Goal: Task Accomplishment & Management: Complete application form

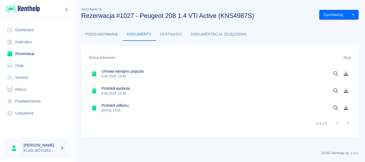
click at [51, 53] on link "Rezerwacje" at bounding box center [37, 54] width 66 height 12
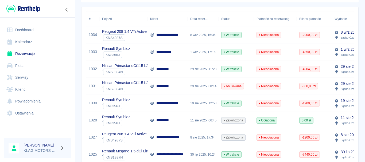
scroll to position [80, 0]
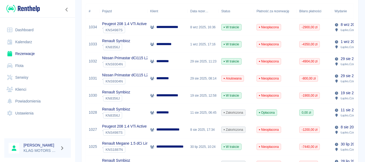
click at [142, 135] on div "` KNS4987S" at bounding box center [124, 132] width 45 height 6
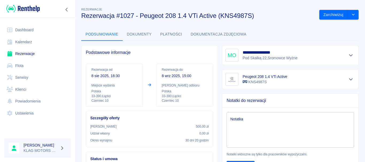
click at [172, 31] on button "Płatności" at bounding box center [171, 34] width 30 height 13
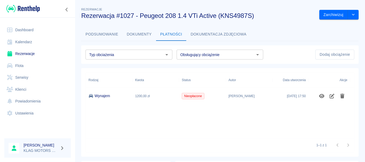
click at [151, 36] on button "Dokumenty" at bounding box center [139, 34] width 33 height 13
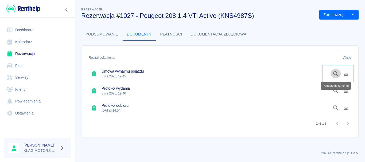
click at [334, 74] on icon "Podgląd dokumentu" at bounding box center [335, 73] width 5 height 5
click at [34, 55] on link "Rezerwacje" at bounding box center [37, 54] width 66 height 12
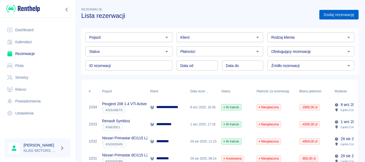
click at [339, 17] on link "Dodaj rezerwację" at bounding box center [338, 15] width 39 height 10
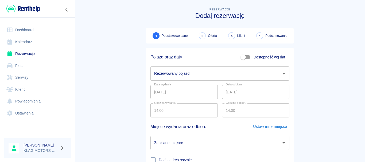
click at [187, 76] on div "Rezerwowany pojazd Rezerwowany pojazd" at bounding box center [219, 73] width 139 height 14
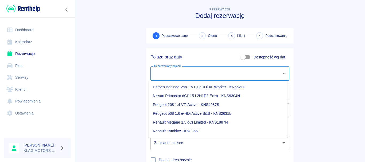
click at [166, 105] on li "Peugeot 208 1.4 VTi Active - KNS4987S" at bounding box center [217, 104] width 139 height 9
type input "Peugeot 208 1.4 VTi Active - KNS4987S"
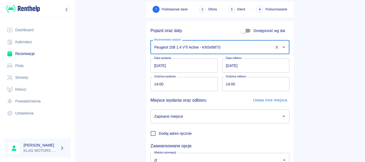
scroll to position [27, 0]
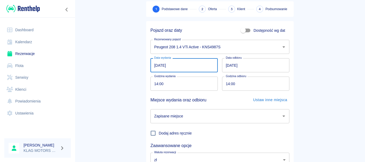
click at [152, 65] on input "[DATE]" at bounding box center [183, 65] width 67 height 14
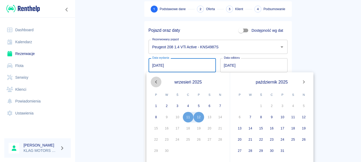
click at [154, 82] on icon "Previous month" at bounding box center [156, 82] width 6 height 6
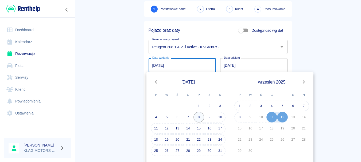
click at [201, 117] on button "8" at bounding box center [198, 117] width 11 height 11
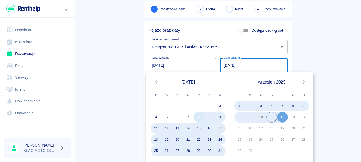
type input "[DATE]"
click at [239, 118] on button "8" at bounding box center [239, 117] width 11 height 11
type input "[DATE]"
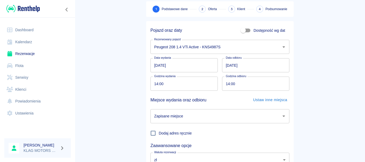
click at [153, 84] on input "14:00" at bounding box center [182, 84] width 64 height 14
type input "18:30"
click at [224, 83] on input "14:00" at bounding box center [254, 84] width 64 height 14
type input "15:00"
click at [110, 93] on main "Rezerwacje Dodaj rezerwację 1 Podstawowe dane 2 Oferta 3 Klient 4 Podsumowanie …" at bounding box center [220, 85] width 290 height 210
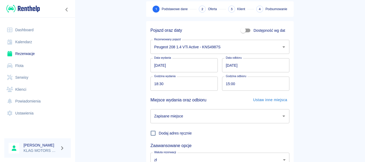
scroll to position [70, 0]
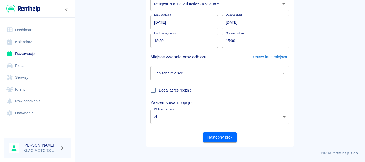
click at [180, 79] on div "Zapisane miejsce" at bounding box center [219, 73] width 139 height 14
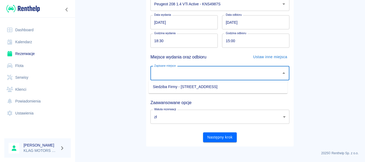
click at [173, 85] on li "Siedziba Firmy - [STREET_ADDRESS]" at bounding box center [217, 87] width 139 height 9
type input "Siedziba Firmy - [STREET_ADDRESS]"
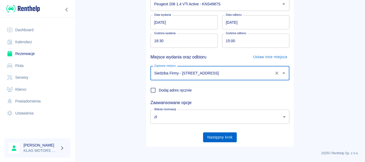
click at [222, 138] on button "Następny krok" at bounding box center [220, 137] width 34 height 10
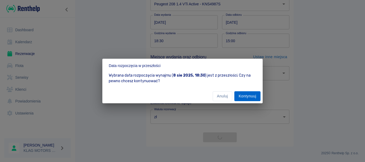
click at [252, 94] on button "Kontynuuj" at bounding box center [247, 96] width 26 height 10
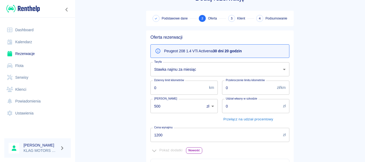
scroll to position [27, 0]
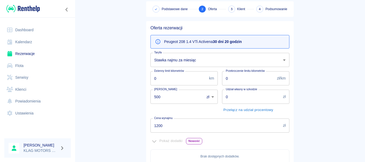
click at [195, 56] on body "Używamy plików Cookies, by zapewnić Ci najlepsze możliwe doświadczenie. Aby dow…" at bounding box center [182, 81] width 365 height 162
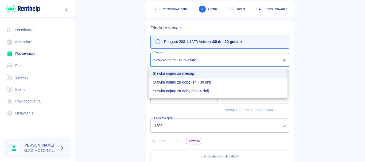
click at [187, 79] on li "Stawka najmu za dobę [14 - 30 dni]" at bounding box center [217, 82] width 139 height 9
type input "e3f815c6-2349-413a-9dd8-952586a80de1"
type input "3100"
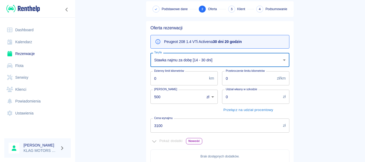
click at [181, 97] on input "500" at bounding box center [175, 97] width 50 height 14
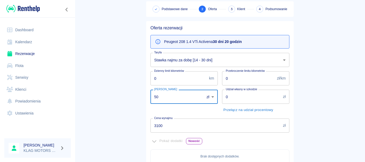
type input "5"
type input "0"
click at [122, 115] on main "Rezerwacje Dodaj rezerwację Podstawowe dane 2 Oferta 3 Klient 4 Podsumowanie Of…" at bounding box center [220, 120] width 290 height 280
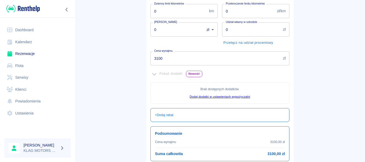
scroll to position [139, 0]
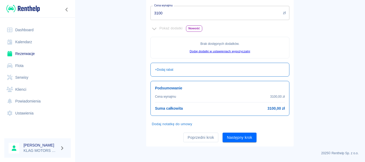
click at [167, 128] on button "Dodaj notatkę do umowy" at bounding box center [171, 124] width 43 height 8
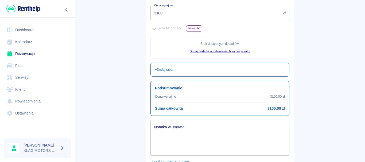
click at [167, 128] on textarea "Notatka w umowie" at bounding box center [219, 138] width 131 height 27
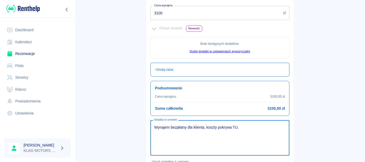
type textarea "Wynajem bezpłatny dla klienta, koszty pokrywa TU."
click at [313, 130] on main "Rezerwacje Dodaj rezerwację Podstawowe dane 2 Oferta 3 Klient 4 Podsumowanie Of…" at bounding box center [220, 25] width 290 height 317
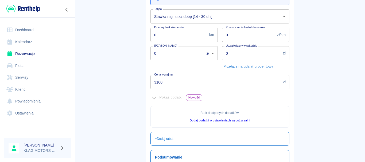
scroll to position [177, 0]
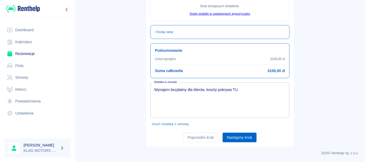
click at [237, 140] on button "Następny krok" at bounding box center [239, 138] width 34 height 10
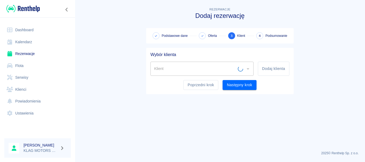
scroll to position [0, 0]
click at [214, 73] on input "Klient" at bounding box center [198, 68] width 90 height 9
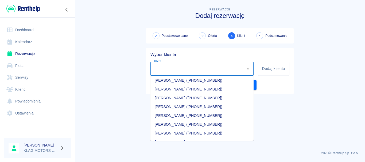
scroll to position [214, 0]
click at [182, 88] on li "[PERSON_NAME] ([PHONE_NUMBER])" at bounding box center [201, 89] width 103 height 9
type input "[PERSON_NAME] ([PHONE_NUMBER])"
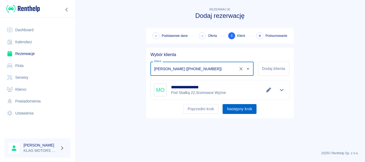
click at [235, 111] on button "Następny krok" at bounding box center [239, 109] width 34 height 10
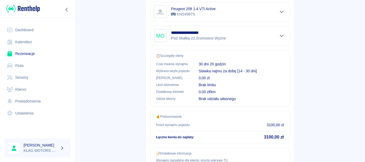
scroll to position [145, 0]
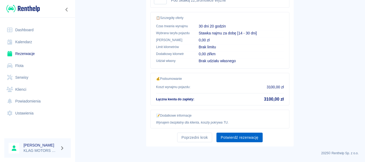
click at [245, 139] on button "Potwierdź rezerwację" at bounding box center [239, 138] width 46 height 10
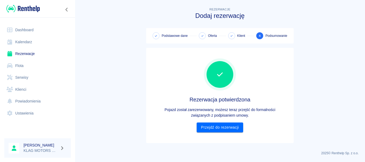
scroll to position [0, 0]
click at [239, 131] on link "Przejdź do rezerwacji" at bounding box center [220, 128] width 46 height 10
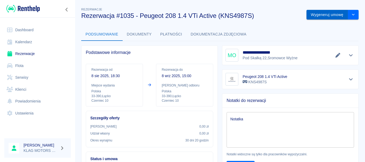
click at [322, 14] on button "Wygeneruj umowę" at bounding box center [326, 15] width 41 height 10
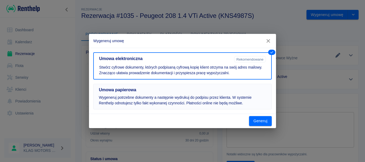
click at [173, 104] on p "Wygeneruj potrzebne dokumenty a następnie wydrukuj do podpisu przez klienta. W …" at bounding box center [182, 100] width 167 height 11
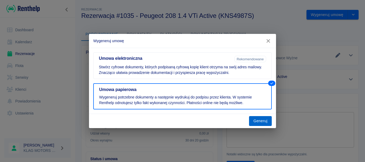
click at [259, 124] on button "Generuj" at bounding box center [260, 121] width 23 height 10
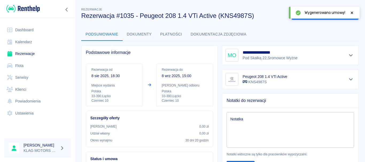
click at [142, 35] on button "Dokumenty" at bounding box center [139, 34] width 33 height 13
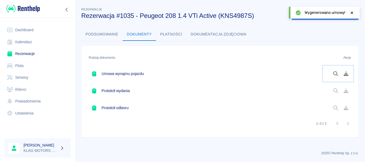
click at [333, 71] on button "Podgląd dokumentu" at bounding box center [335, 73] width 10 height 9
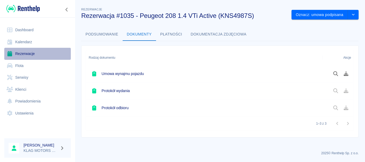
click at [36, 51] on link "Rezerwacje" at bounding box center [37, 54] width 66 height 12
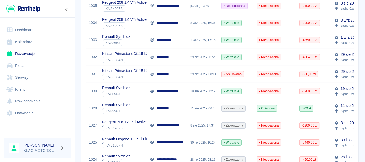
scroll to position [107, 0]
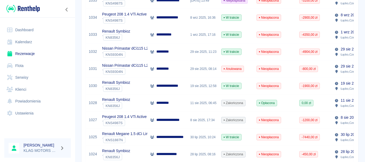
click at [148, 122] on div "**********" at bounding box center [167, 120] width 40 height 17
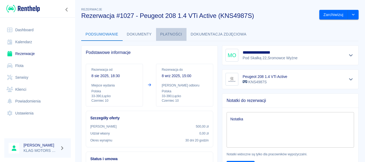
click at [167, 36] on button "Płatności" at bounding box center [171, 34] width 30 height 13
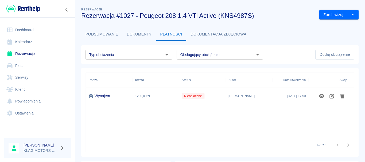
click at [141, 36] on button "Dokumenty" at bounding box center [139, 34] width 33 height 13
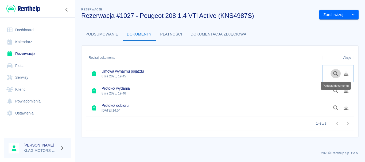
click at [338, 75] on icon "Podgląd dokumentu" at bounding box center [335, 73] width 6 height 5
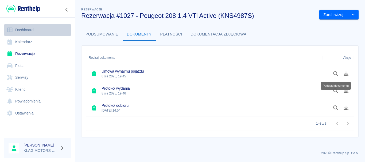
click at [40, 28] on link "Dashboard" at bounding box center [37, 30] width 66 height 12
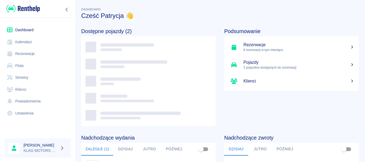
click at [34, 54] on link "Rezerwacje" at bounding box center [37, 54] width 66 height 12
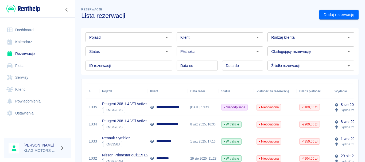
click at [139, 110] on div "` KNS4987S" at bounding box center [124, 110] width 45 height 6
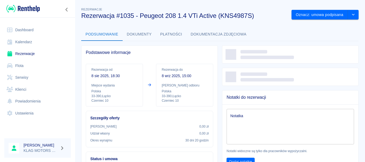
click at [172, 33] on button "Płatności" at bounding box center [171, 34] width 30 height 13
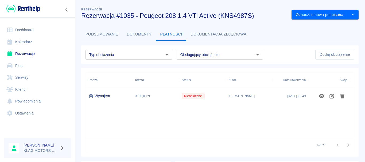
click at [138, 31] on button "Dokumenty" at bounding box center [139, 34] width 33 height 13
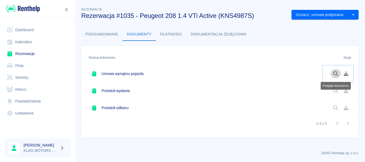
click at [333, 73] on icon "Podgląd dokumentu" at bounding box center [335, 73] width 5 height 5
click at [107, 37] on button "Podsumowanie" at bounding box center [101, 34] width 41 height 13
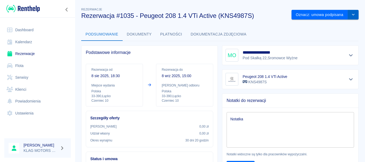
click at [351, 16] on button "drop-down" at bounding box center [353, 15] width 11 height 10
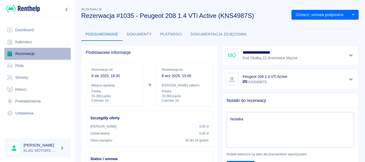
click at [32, 53] on link "Rezerwacje" at bounding box center [37, 54] width 66 height 12
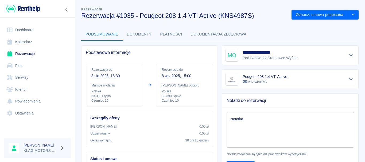
click at [37, 53] on link "Rezerwacje" at bounding box center [37, 54] width 66 height 12
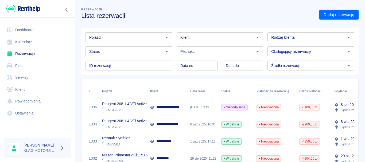
click at [138, 106] on p "Peugeot 208 1.4 VTi Active" at bounding box center [124, 104] width 45 height 6
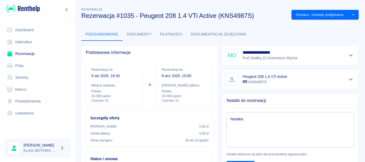
click at [131, 37] on button "Dokumenty" at bounding box center [139, 34] width 33 height 13
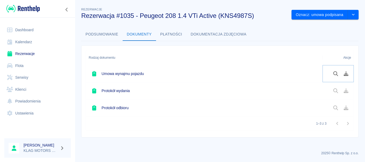
click at [333, 72] on icon "Podgląd dokumentu" at bounding box center [335, 73] width 5 height 5
click at [33, 56] on link "Rezerwacje" at bounding box center [37, 54] width 66 height 12
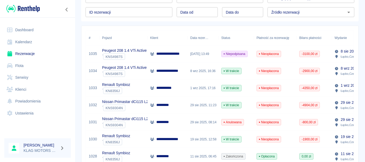
scroll to position [80, 0]
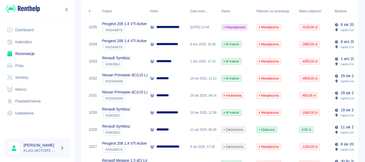
click at [170, 147] on p "**********" at bounding box center [171, 147] width 31 height 6
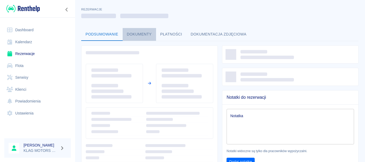
click at [136, 36] on button "Dokumenty" at bounding box center [139, 34] width 33 height 13
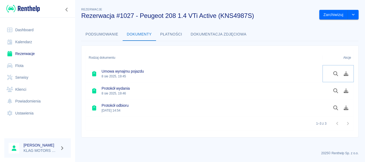
click at [335, 72] on icon "Podgląd dokumentu" at bounding box center [335, 73] width 6 height 5
click at [36, 57] on link "Rezerwacje" at bounding box center [37, 54] width 66 height 12
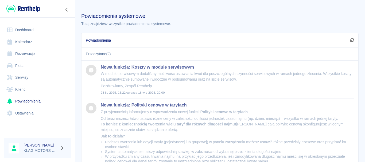
click at [37, 94] on link "Klienci" at bounding box center [37, 90] width 66 height 12
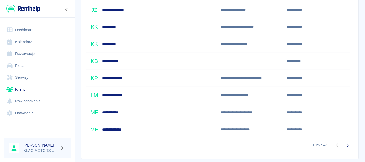
scroll to position [386, 0]
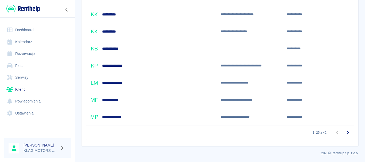
click at [344, 132] on icon "Przejdź do następnej strony" at bounding box center [347, 133] width 6 height 6
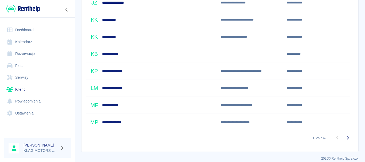
scroll to position [386, 0]
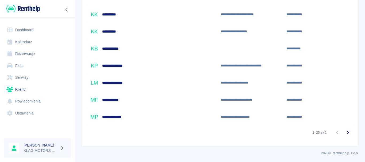
click at [345, 131] on icon "Przejdź do następnej strony" at bounding box center [347, 133] width 6 height 6
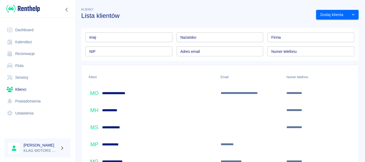
click at [155, 94] on div "**********" at bounding box center [152, 93] width 132 height 17
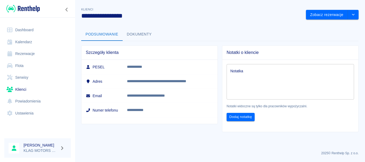
click at [139, 30] on button "Dokumenty" at bounding box center [139, 34] width 33 height 13
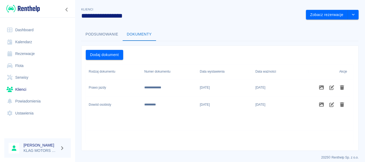
click at [33, 87] on link "Klienci" at bounding box center [37, 90] width 66 height 12
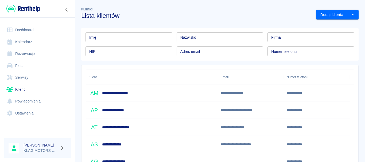
click at [42, 53] on link "Rezerwacje" at bounding box center [37, 54] width 66 height 12
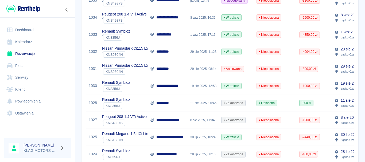
scroll to position [134, 0]
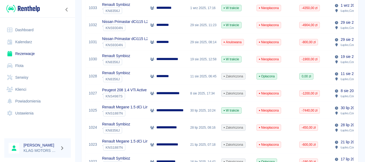
click at [139, 94] on div "` KNS4987S" at bounding box center [124, 96] width 45 height 6
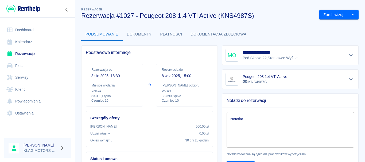
click at [140, 96] on div "Rezerwacja od 8 sie 2025, 18:30 Miejsce wydania Polska 33-390 , Łącko Czerniec …" at bounding box center [114, 85] width 57 height 43
click at [139, 34] on button "Dokumenty" at bounding box center [139, 34] width 33 height 13
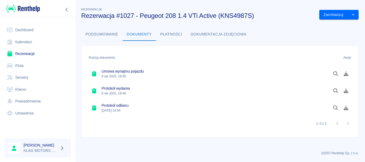
click at [168, 32] on button "Płatności" at bounding box center [171, 34] width 30 height 13
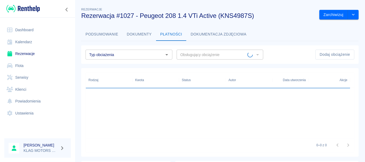
click at [202, 33] on button "Dokumentacja zdjęciowa" at bounding box center [218, 34] width 64 height 13
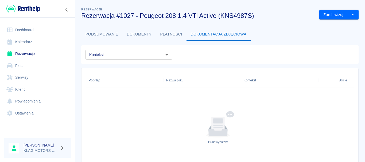
click at [100, 34] on button "Podsumowanie" at bounding box center [101, 34] width 41 height 13
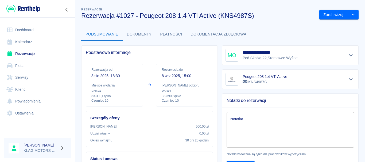
click at [138, 35] on button "Dokumenty" at bounding box center [139, 34] width 33 height 13
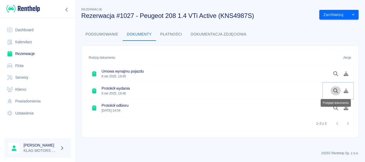
click at [335, 91] on icon "Podgląd dokumentu" at bounding box center [335, 90] width 6 height 5
click at [334, 107] on div "Podgląd dokumentu" at bounding box center [335, 101] width 31 height 12
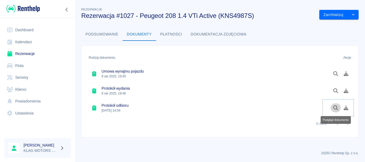
click at [334, 107] on icon "Podgląd dokumentu" at bounding box center [335, 107] width 5 height 5
click at [82, 46] on div "Rodzaj dokumentu Akcje Umowa wynajmu pojazdu 8 sie 2025, 19:45 Protokół wydania…" at bounding box center [217, 88] width 272 height 85
click at [115, 35] on button "Podsumowanie" at bounding box center [101, 34] width 41 height 13
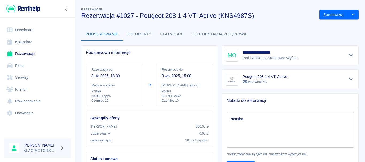
click at [348, 52] on button "Pokaż szczegóły" at bounding box center [350, 55] width 9 height 7
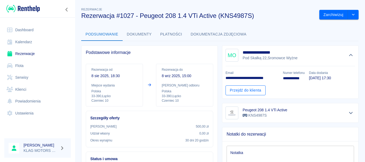
click at [241, 88] on link "Przejdź do klienta" at bounding box center [245, 90] width 40 height 10
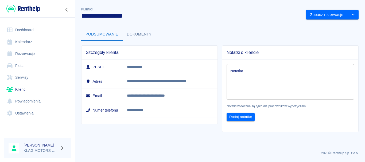
click at [143, 36] on button "Dokumenty" at bounding box center [139, 34] width 33 height 13
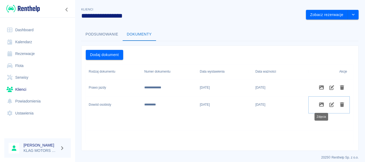
click at [323, 104] on icon "Zdjęcia" at bounding box center [321, 105] width 5 height 4
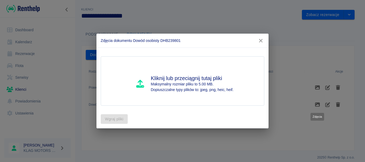
click at [262, 41] on icon "button" at bounding box center [260, 41] width 7 height 6
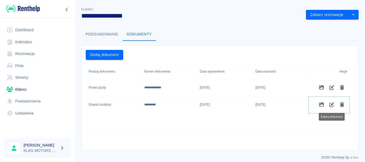
click at [333, 104] on icon "Edytuj dokument" at bounding box center [331, 104] width 6 height 5
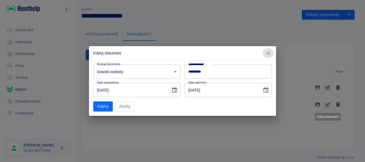
click at [268, 52] on icon "button" at bounding box center [268, 53] width 7 height 6
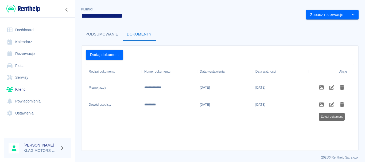
click at [99, 31] on button "Podsumowanie" at bounding box center [101, 34] width 41 height 13
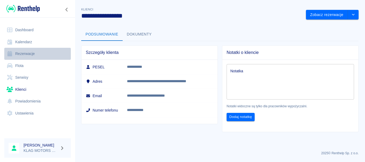
click at [38, 51] on link "Rezerwacje" at bounding box center [37, 54] width 66 height 12
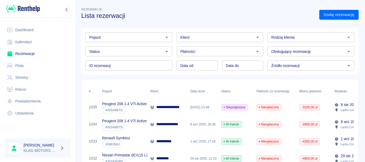
click at [141, 112] on div "` KNS4987S" at bounding box center [124, 110] width 45 height 6
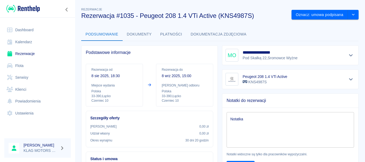
click at [139, 36] on button "Dokumenty" at bounding box center [139, 34] width 33 height 13
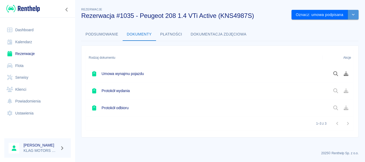
click at [355, 13] on icon "drop-down" at bounding box center [353, 14] width 4 height 3
click at [252, 41] on div "Rodzaj dokumentu Akcje Umowa wynajmu pojazdu Protokół wydania Protokół odbioru …" at bounding box center [217, 89] width 281 height 96
click at [332, 74] on icon "Podgląd dokumentu" at bounding box center [335, 73] width 6 height 5
